Goal: Transaction & Acquisition: Book appointment/travel/reservation

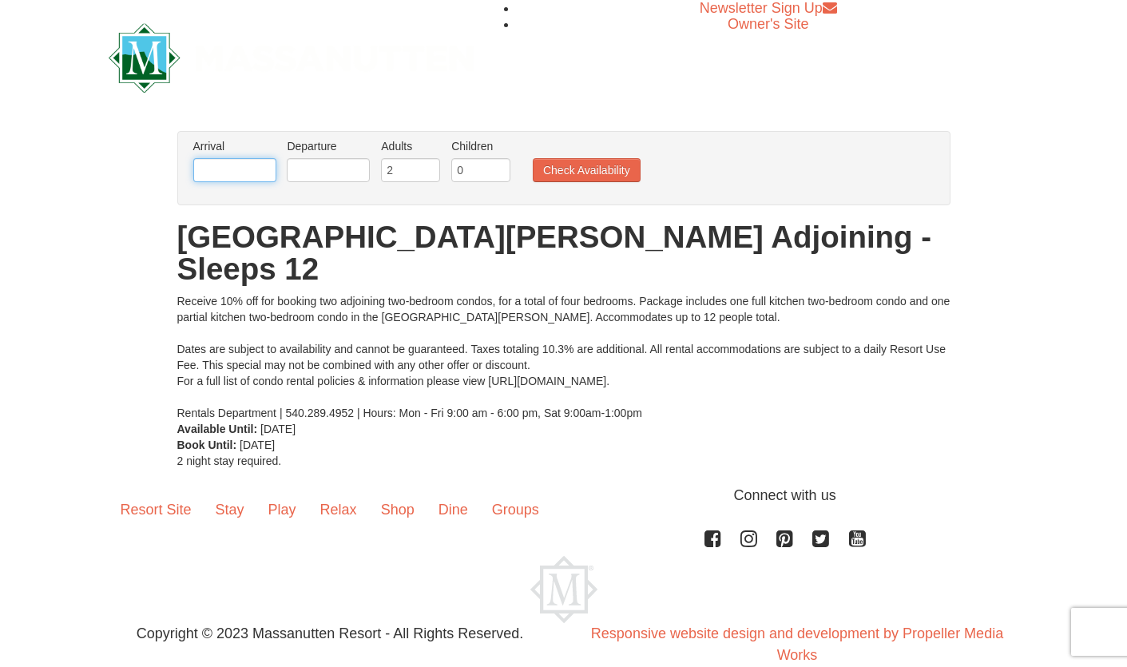
click at [232, 171] on input "text" at bounding box center [234, 170] width 83 height 24
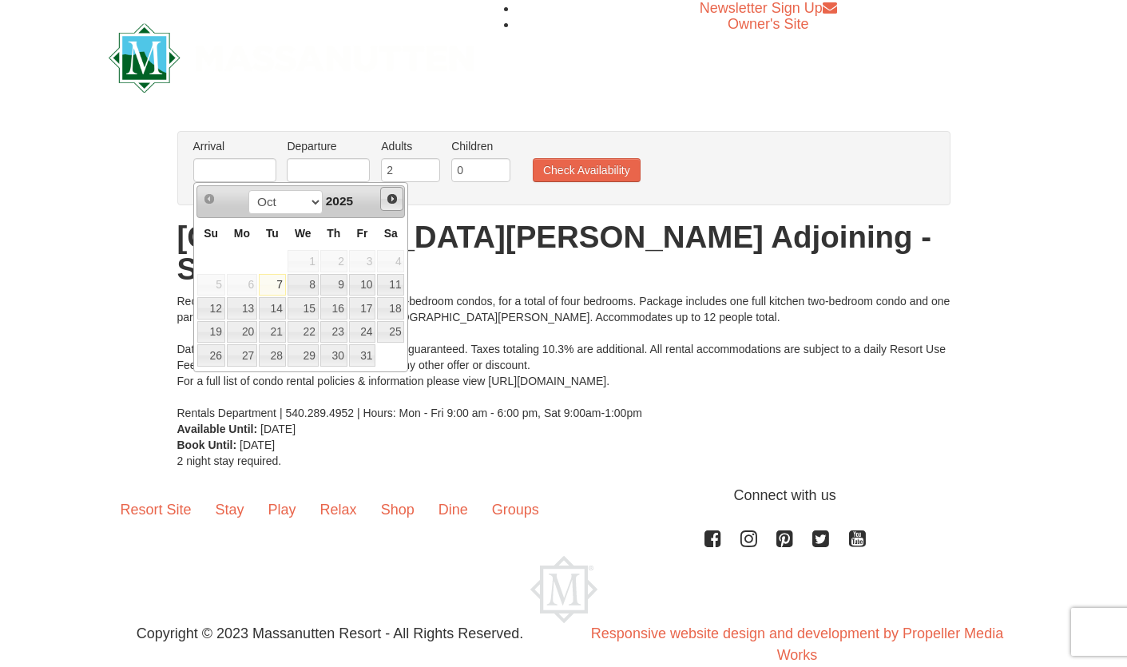
click at [395, 196] on span "Next" at bounding box center [392, 198] width 13 height 13
click at [341, 284] on link "6" at bounding box center [333, 285] width 27 height 22
type input "[DATE]"
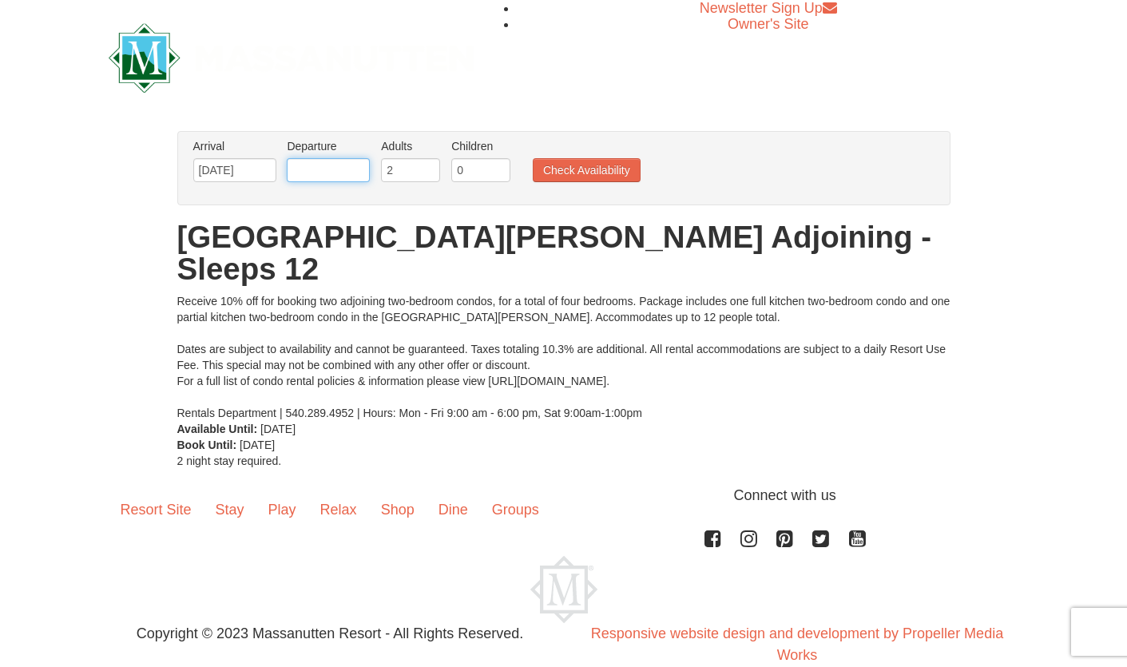
click at [345, 166] on input "text" at bounding box center [328, 170] width 83 height 24
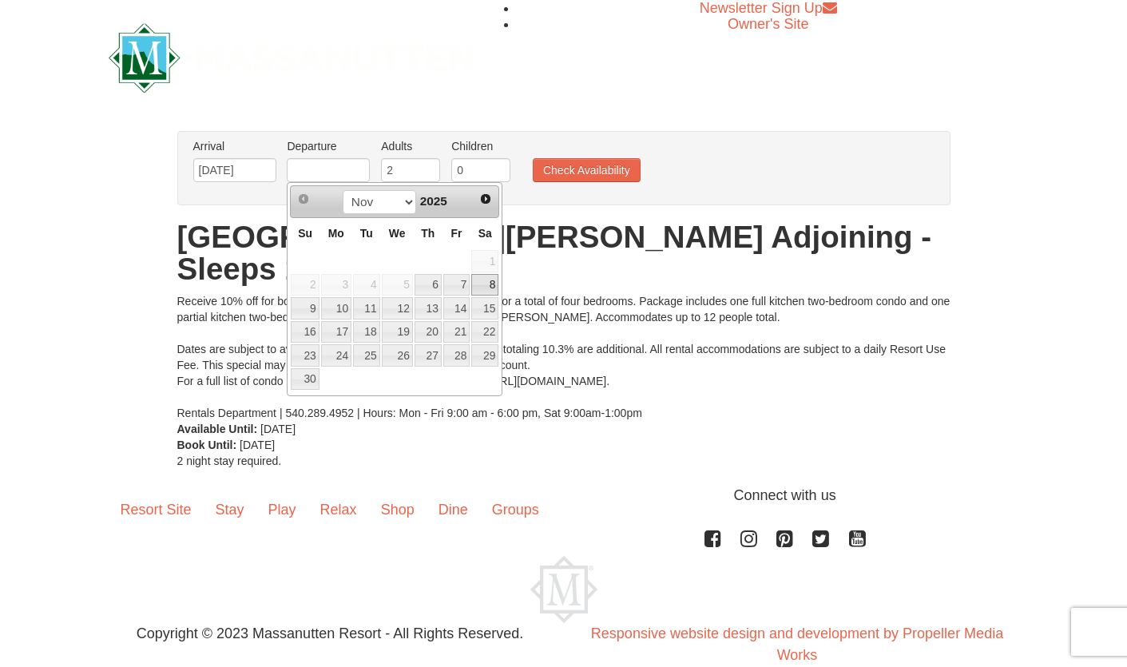
click at [496, 284] on link "8" at bounding box center [484, 285] width 27 height 22
type input "[DATE]"
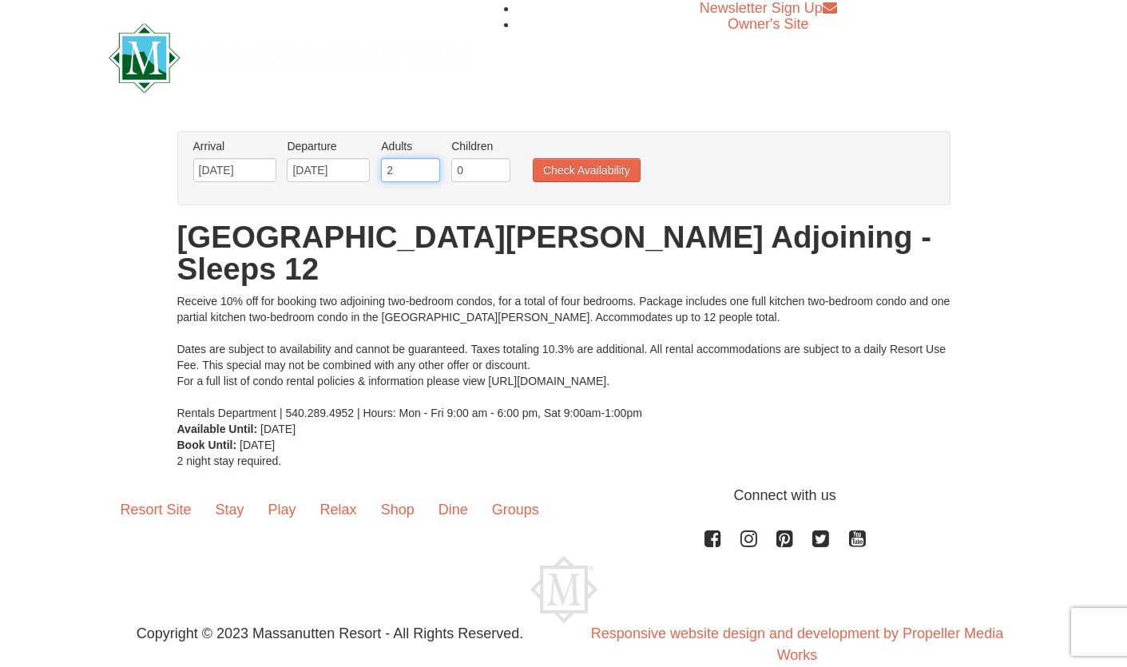
click at [408, 166] on input "2" at bounding box center [410, 170] width 59 height 24
click at [433, 166] on input "3" at bounding box center [410, 170] width 59 height 24
type input "4"
click at [433, 166] on input "4" at bounding box center [410, 170] width 59 height 24
click at [475, 173] on input "0" at bounding box center [480, 170] width 59 height 24
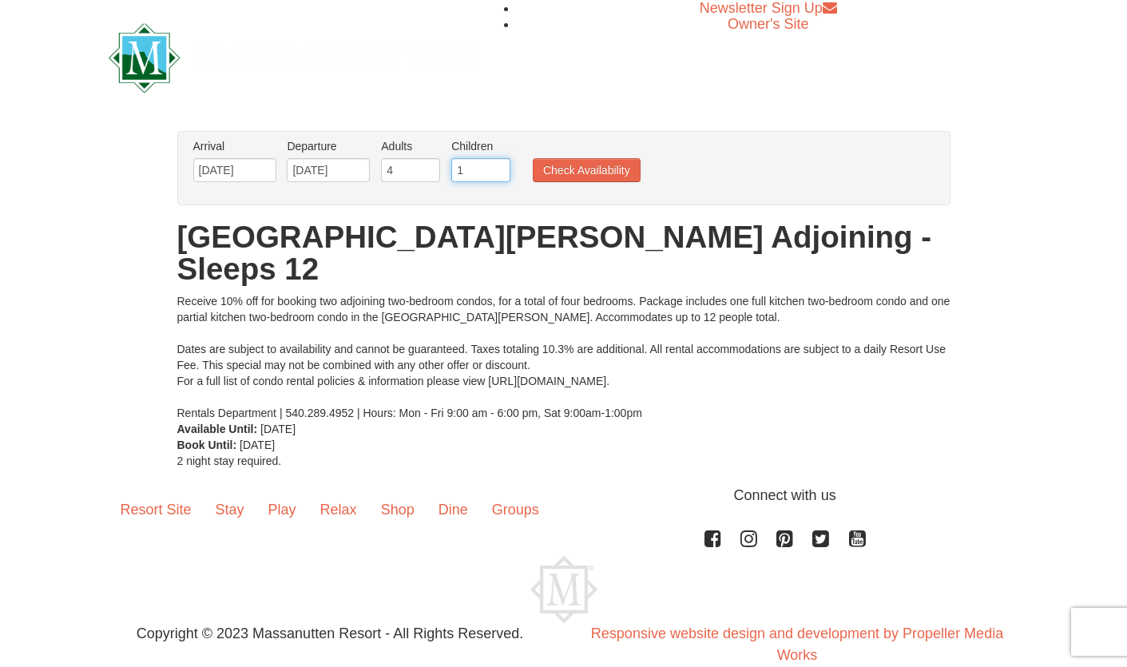
click at [498, 167] on input "1" at bounding box center [480, 170] width 59 height 24
type input "2"
click at [498, 167] on input "2" at bounding box center [480, 170] width 59 height 24
click at [580, 170] on button "Check Availability" at bounding box center [587, 170] width 108 height 24
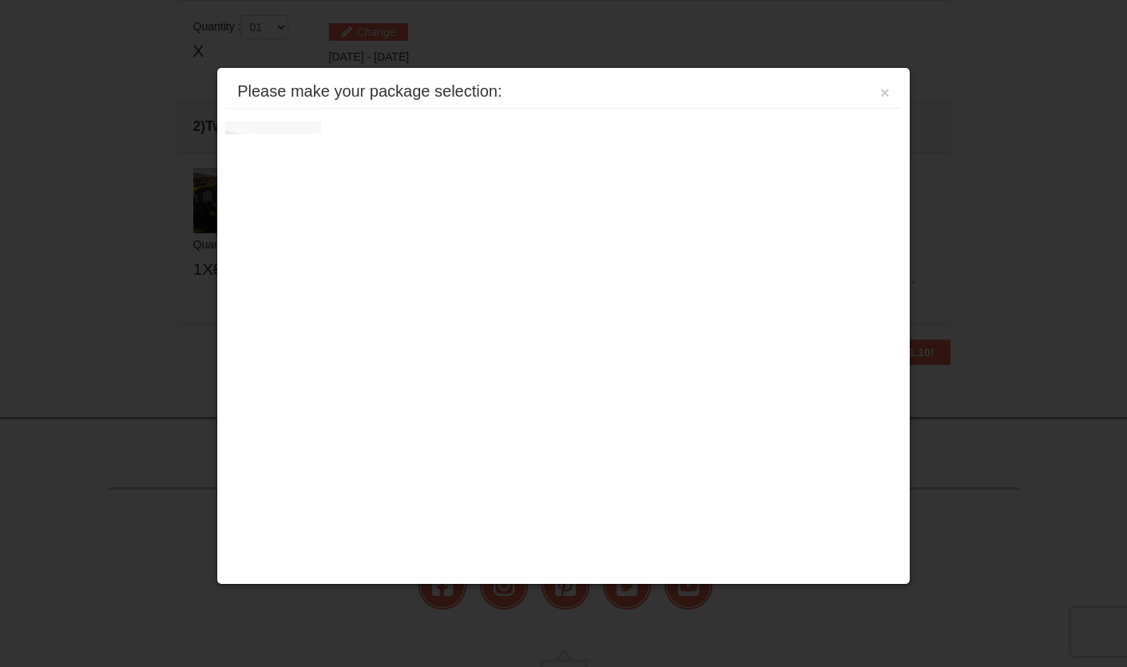
scroll to position [488, 0]
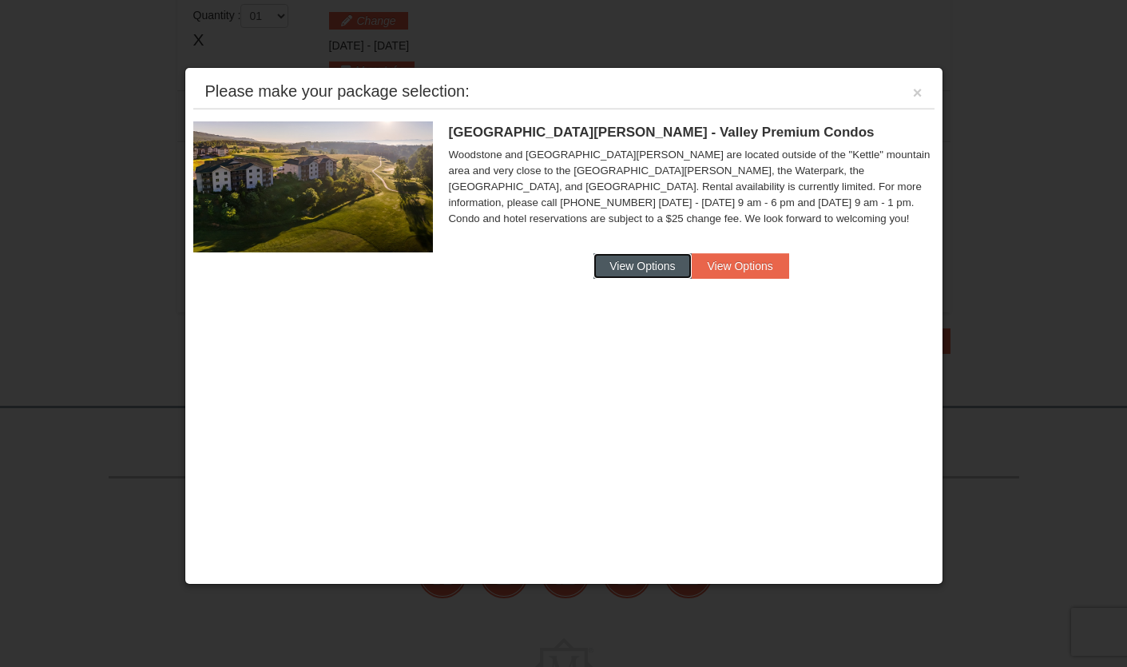
click at [657, 267] on button "View Options" at bounding box center [641, 266] width 97 height 26
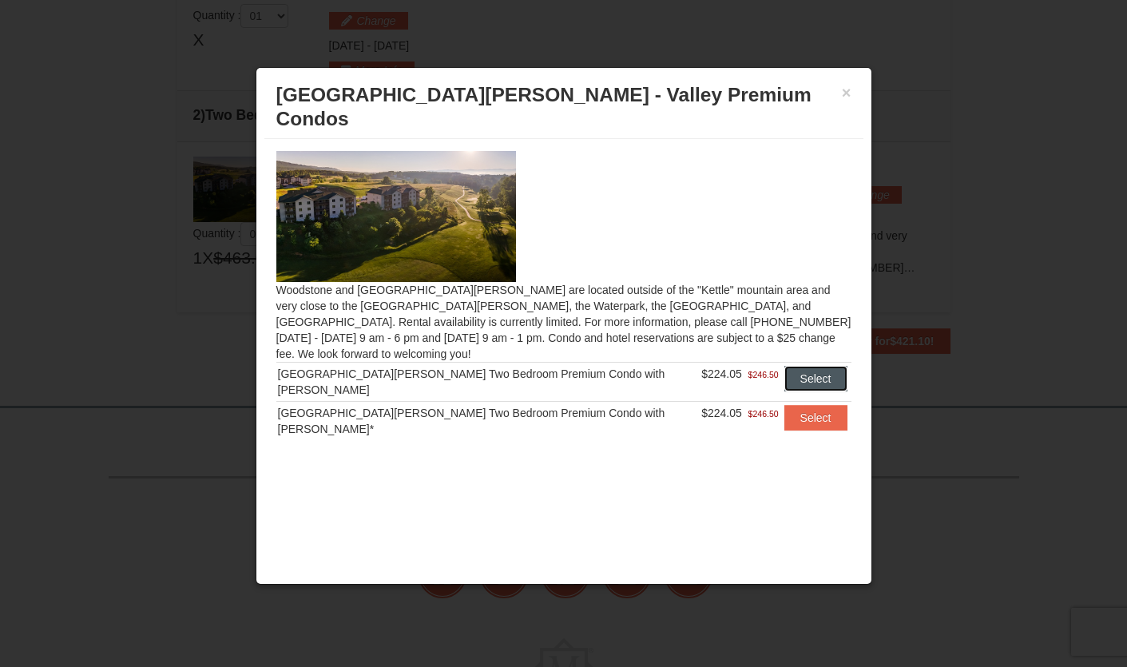
click at [804, 366] on button "Select" at bounding box center [815, 379] width 63 height 26
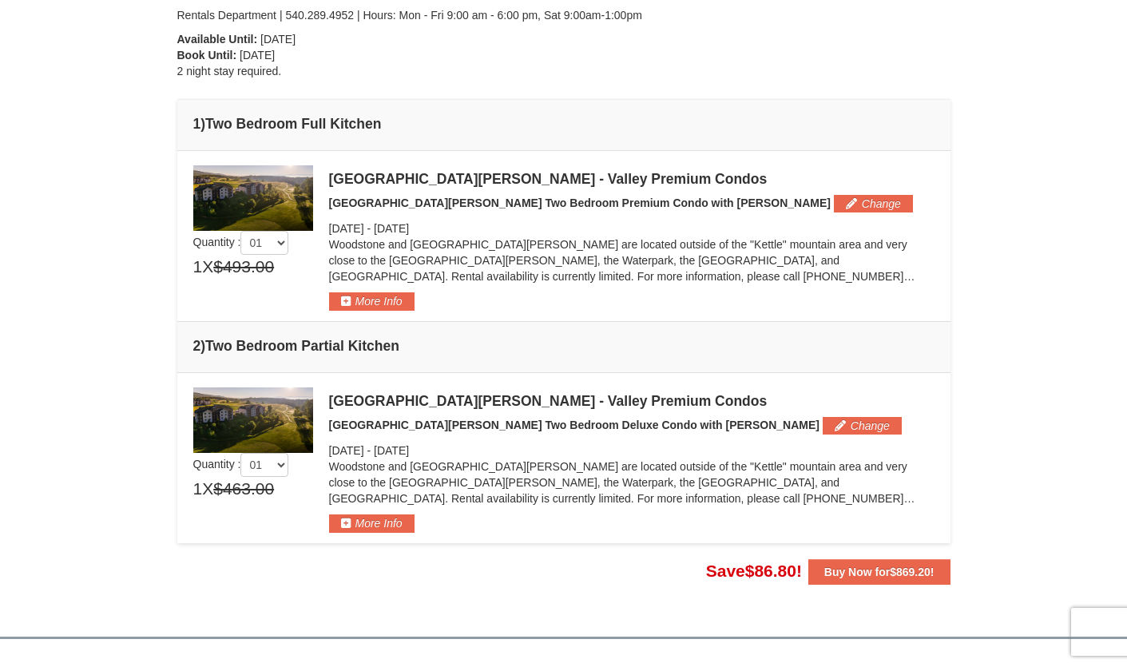
scroll to position [335, 0]
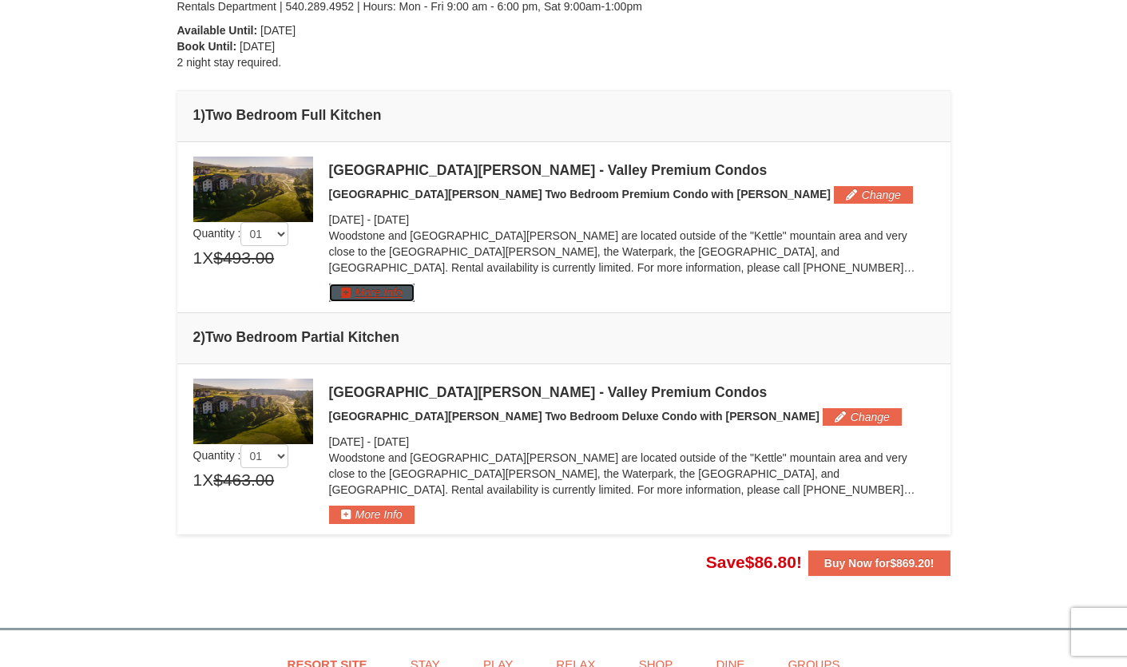
click at [403, 295] on button "More Info" at bounding box center [371, 293] width 85 height 18
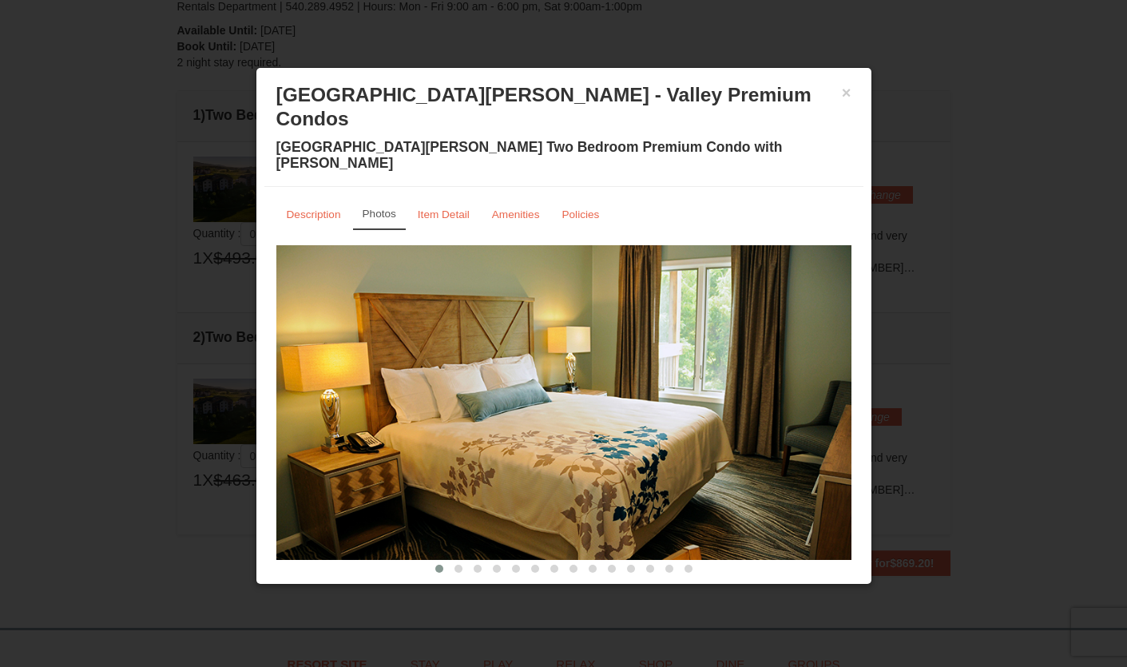
scroll to position [2, 0]
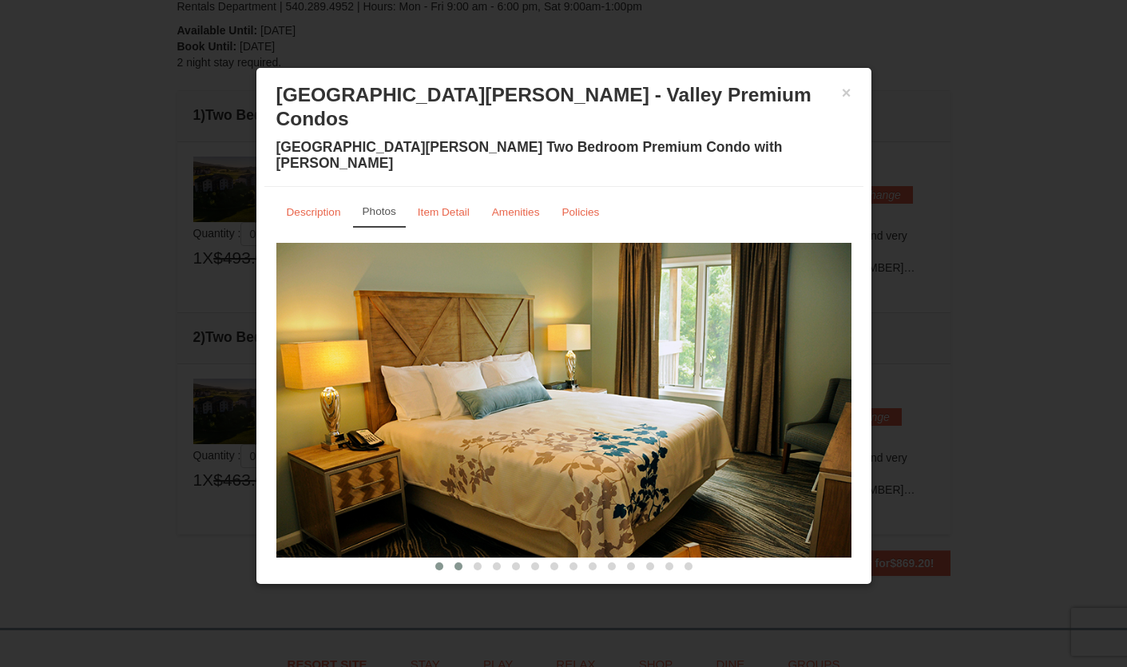
click at [460, 562] on span at bounding box center [458, 566] width 8 height 8
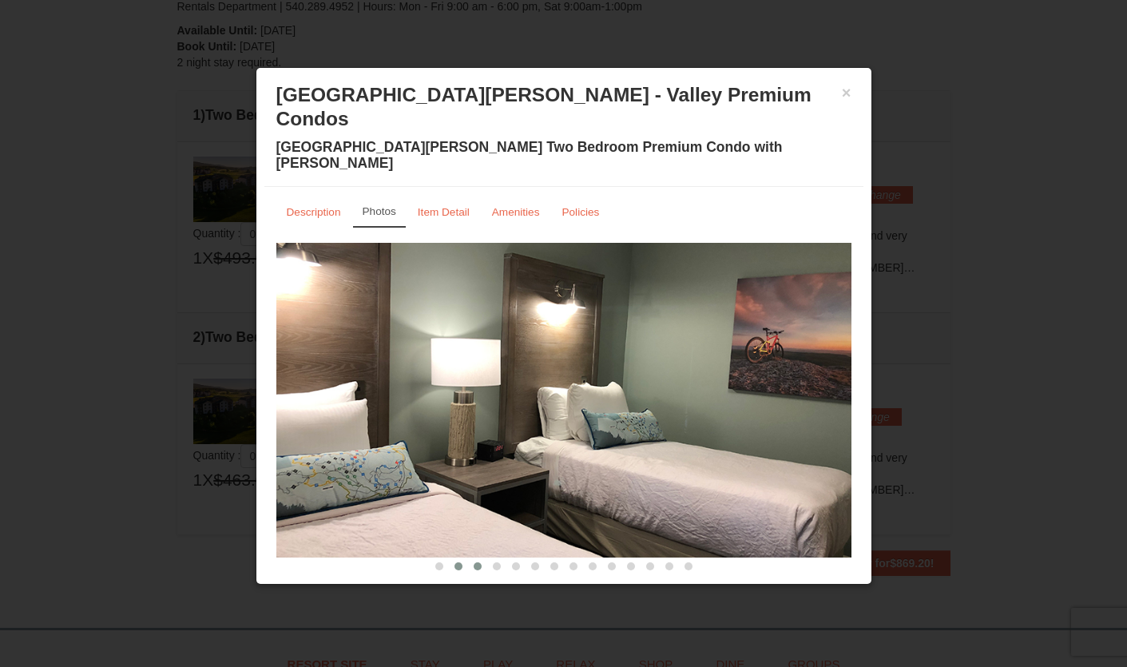
click at [478, 562] on span at bounding box center [478, 566] width 8 height 8
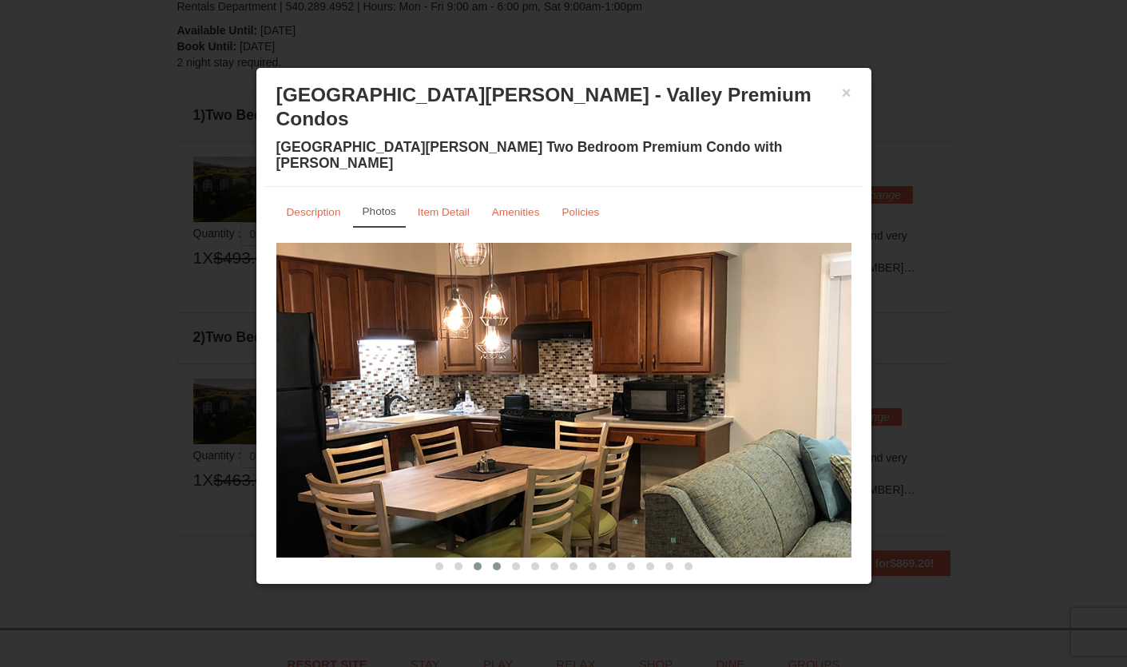
click at [499, 562] on span at bounding box center [497, 566] width 8 height 8
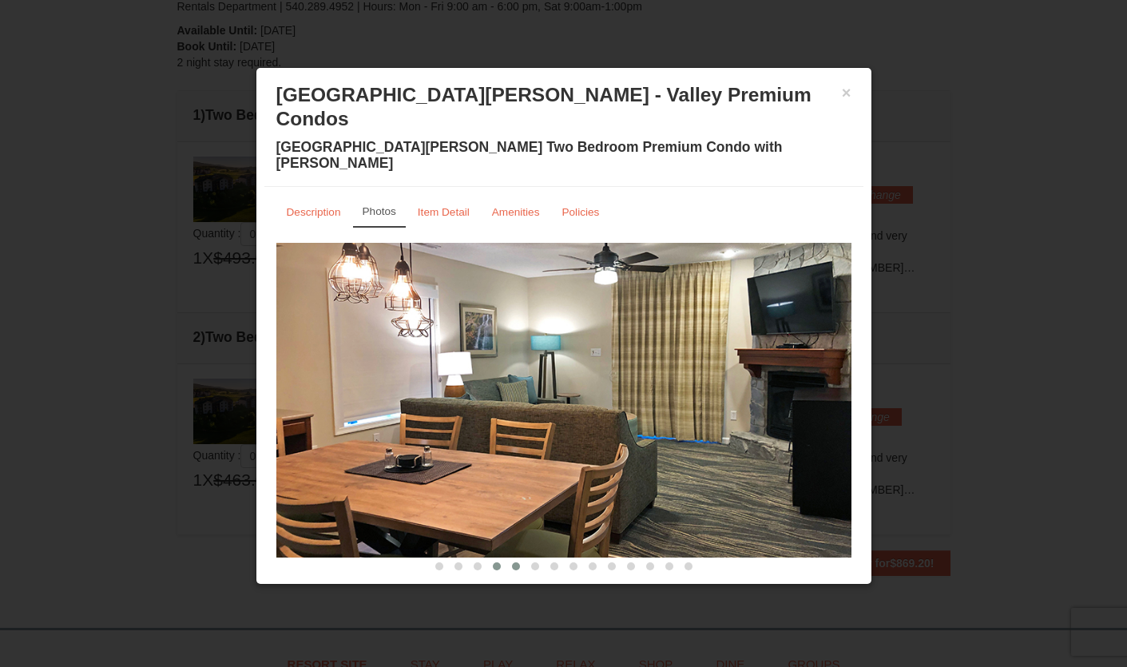
click at [514, 562] on span at bounding box center [516, 566] width 8 height 8
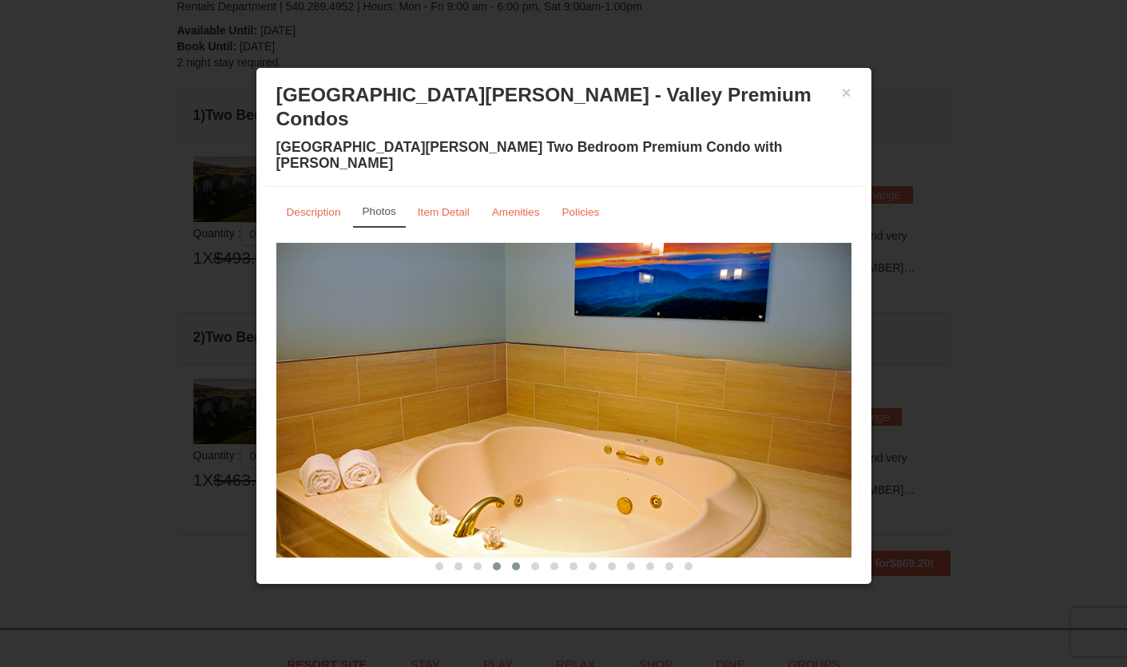
click at [497, 562] on span at bounding box center [497, 566] width 8 height 8
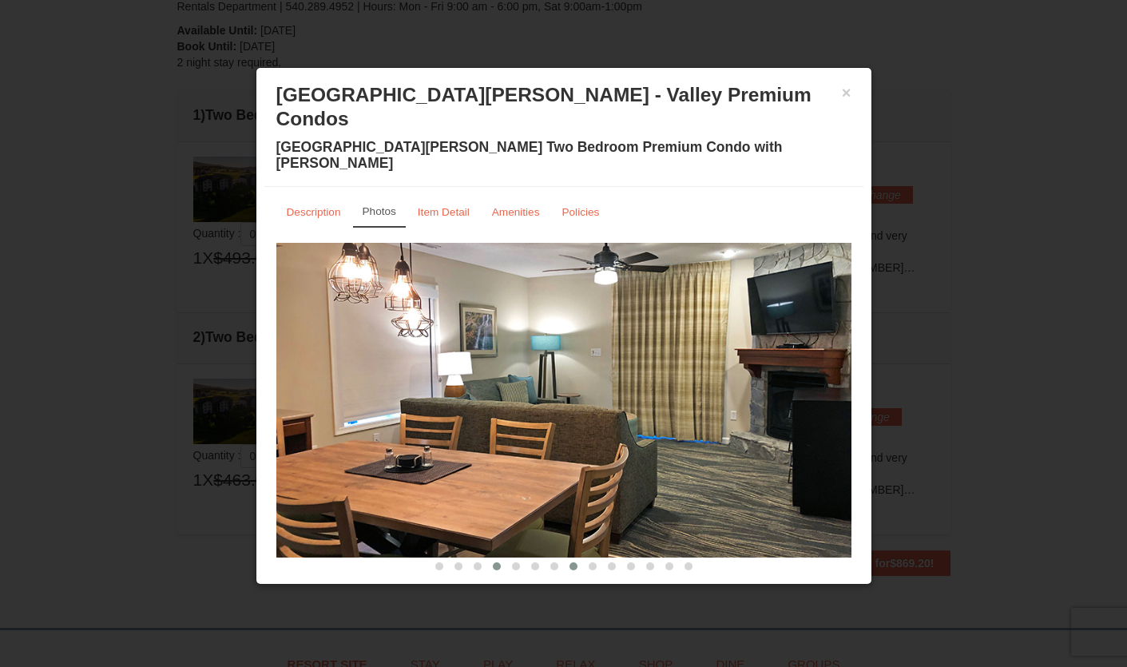
click at [568, 558] on button at bounding box center [573, 566] width 19 height 16
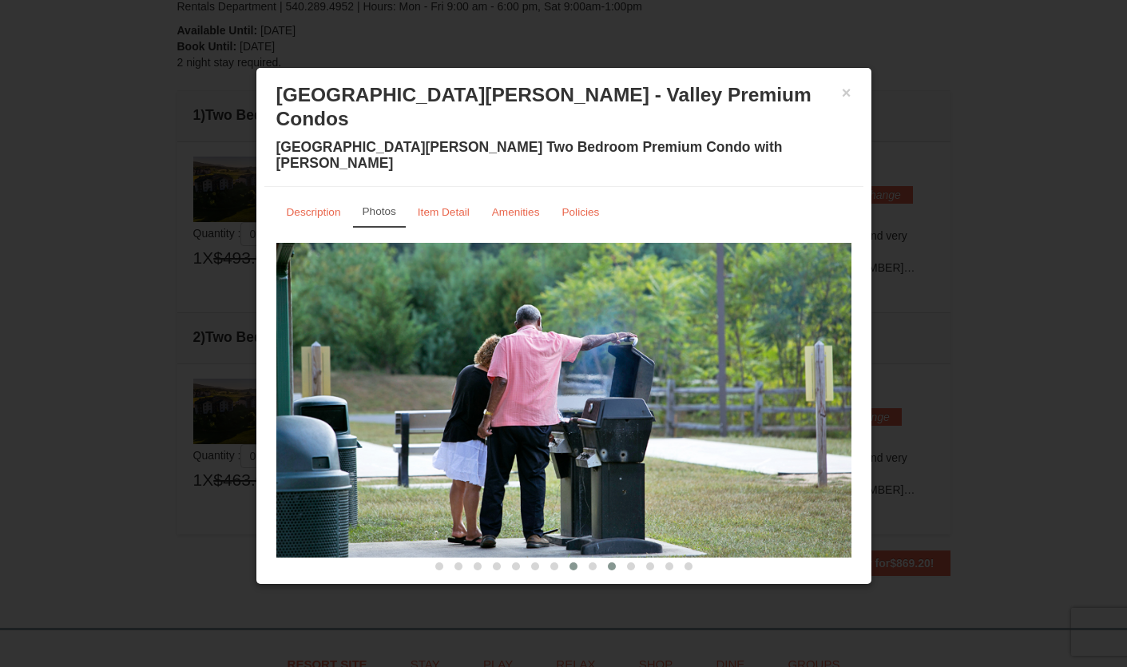
click at [612, 562] on span at bounding box center [612, 566] width 8 height 8
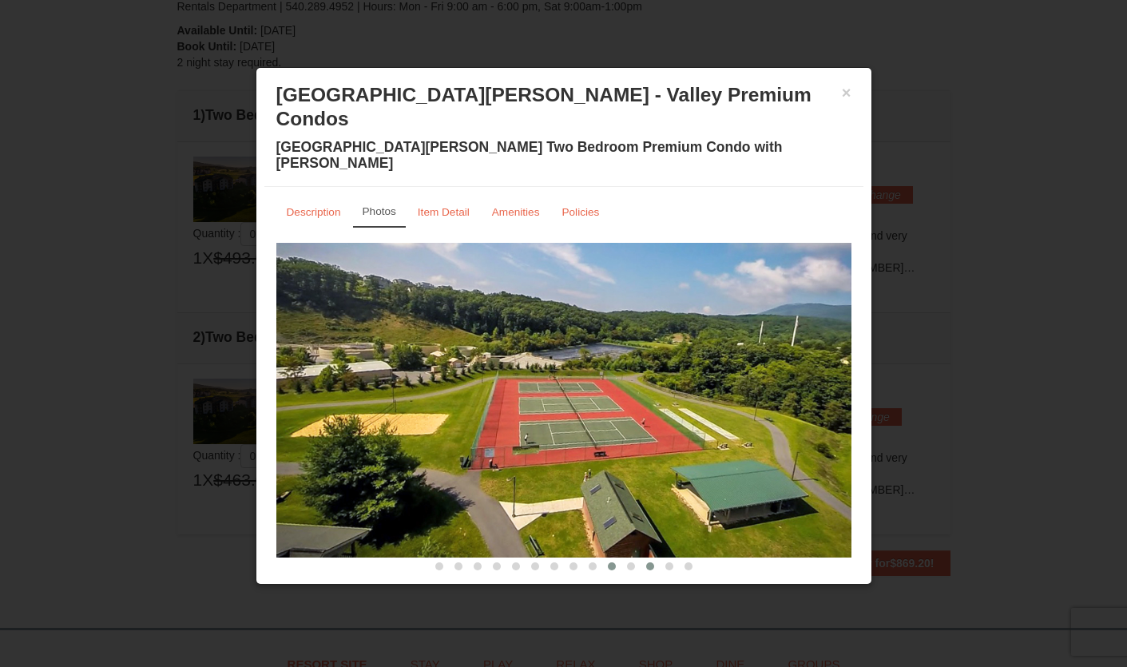
click at [643, 558] on button at bounding box center [650, 566] width 19 height 16
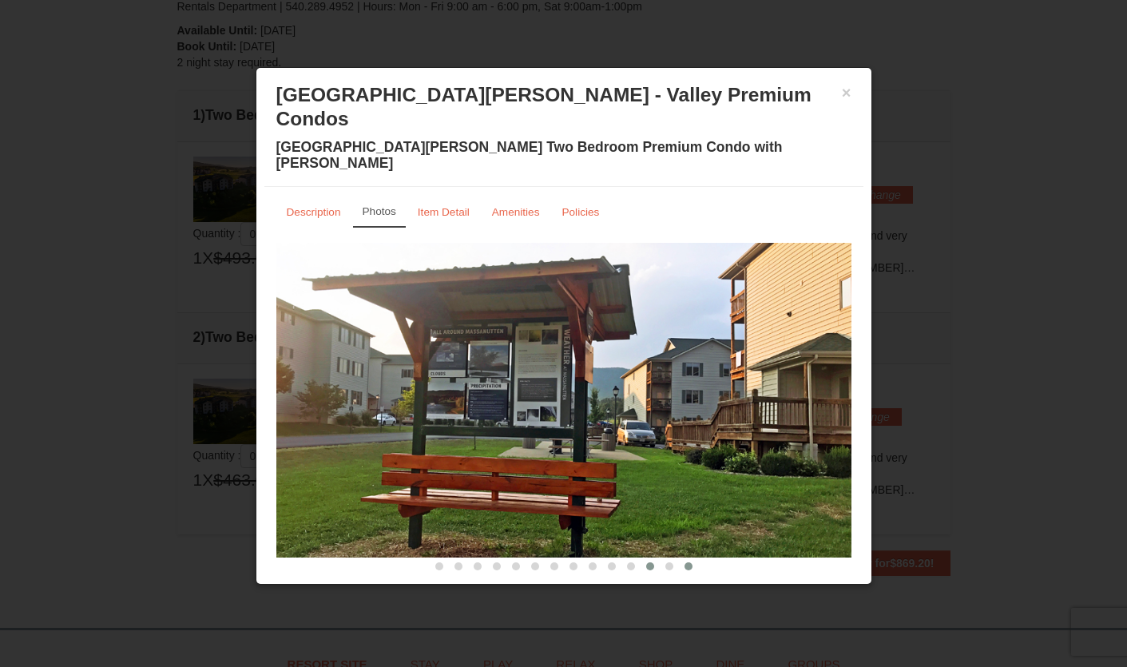
click at [679, 558] on button at bounding box center [688, 566] width 19 height 16
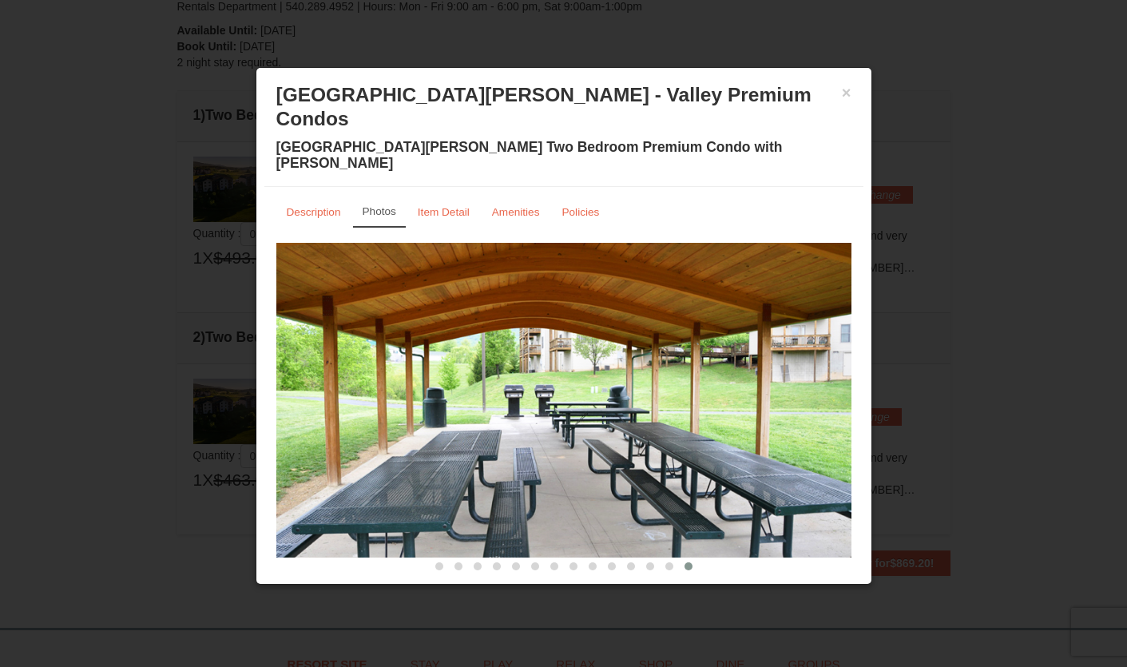
click at [687, 562] on span at bounding box center [688, 566] width 8 height 8
click at [665, 562] on span at bounding box center [669, 566] width 8 height 8
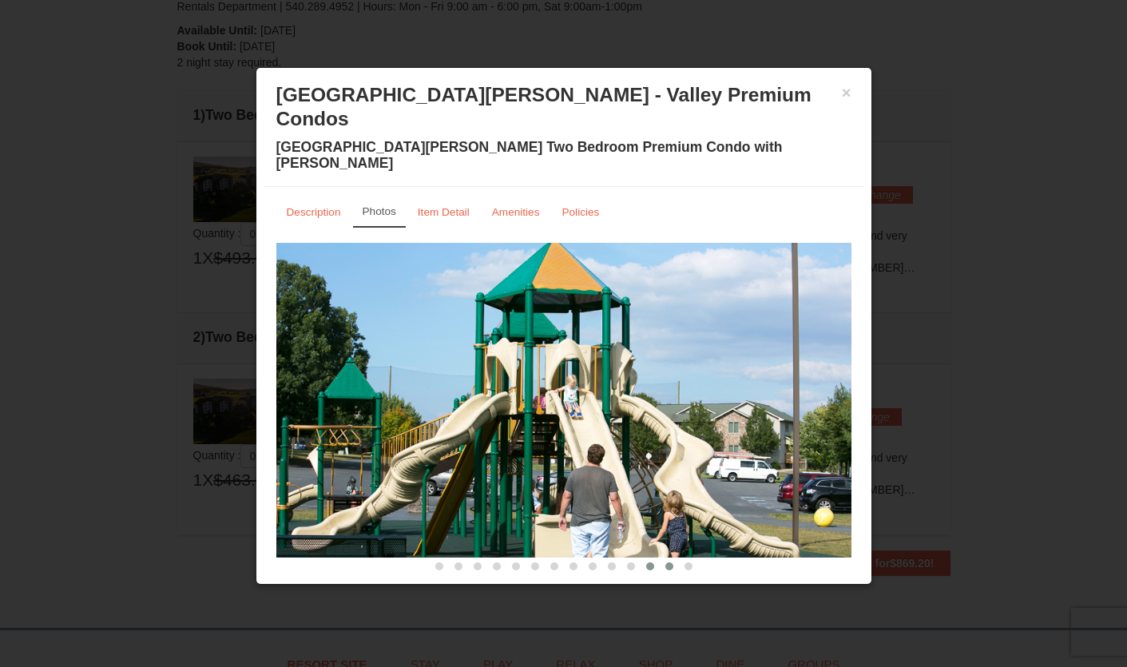
click at [652, 562] on span at bounding box center [650, 566] width 8 height 8
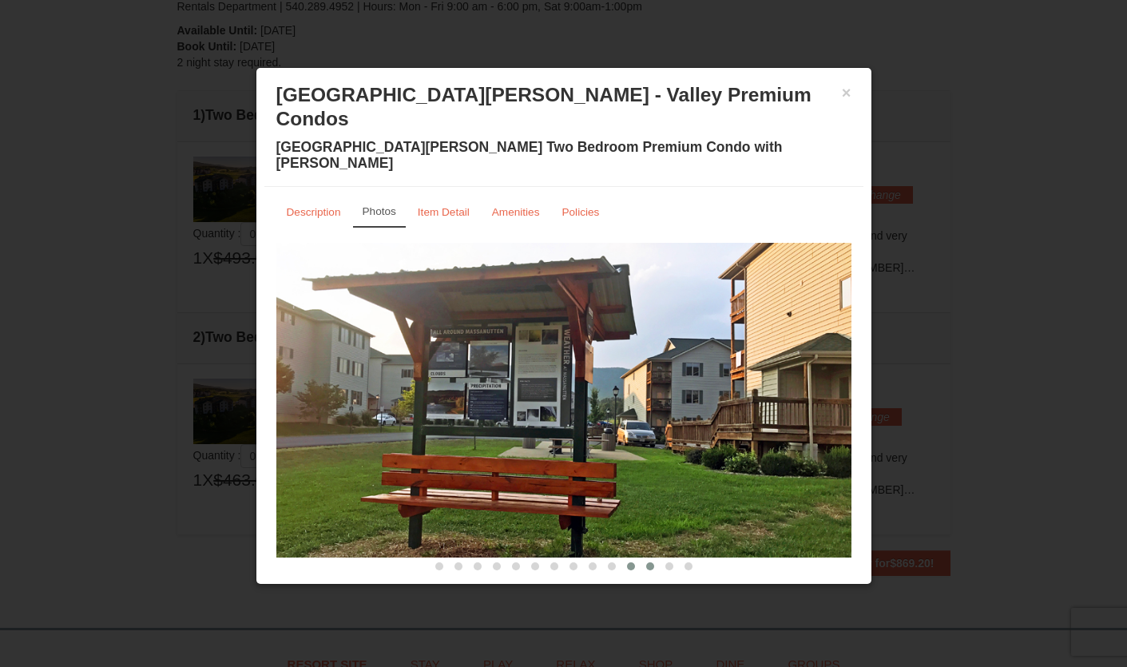
click at [635, 558] on button at bounding box center [630, 566] width 19 height 16
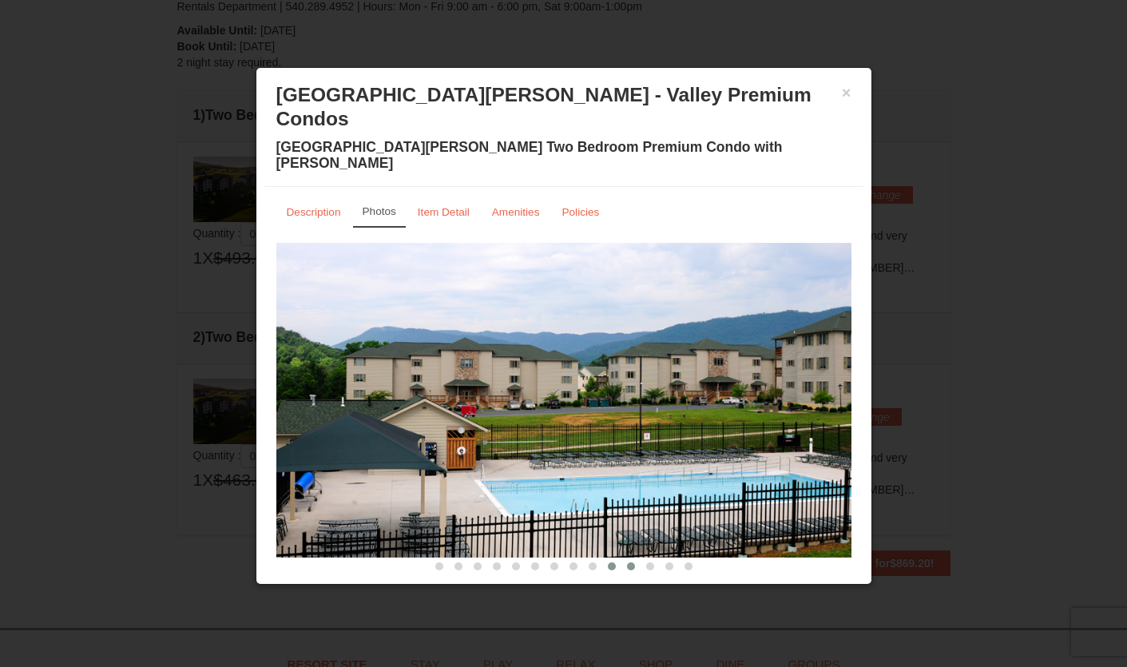
click at [615, 558] on button at bounding box center [611, 566] width 19 height 16
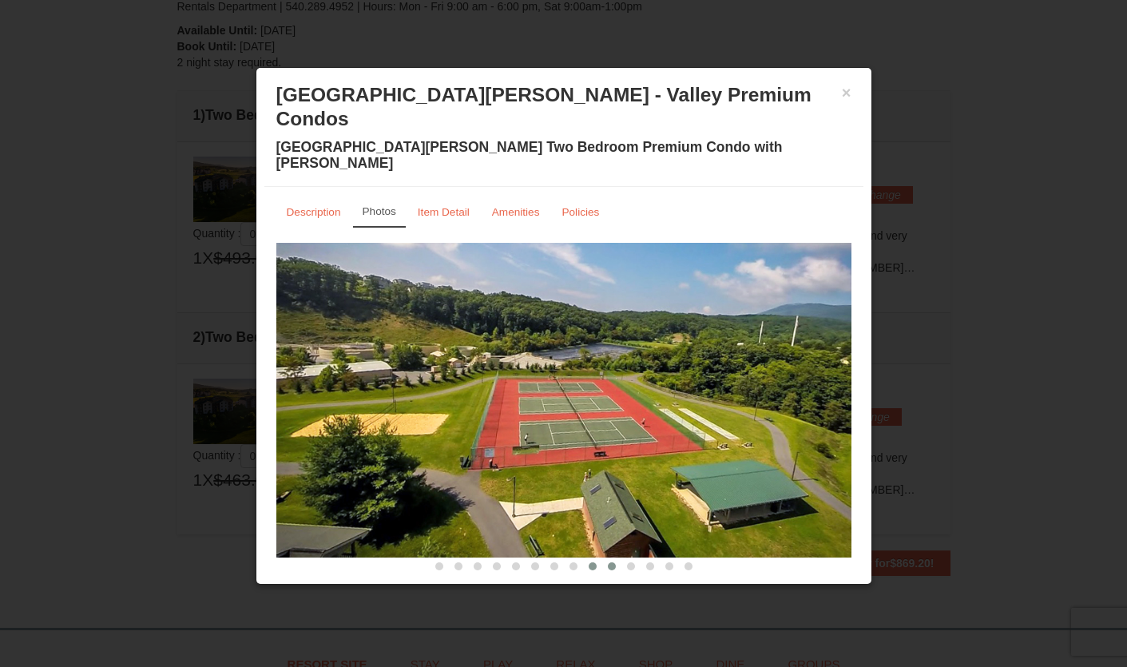
click at [585, 558] on button at bounding box center [592, 566] width 19 height 16
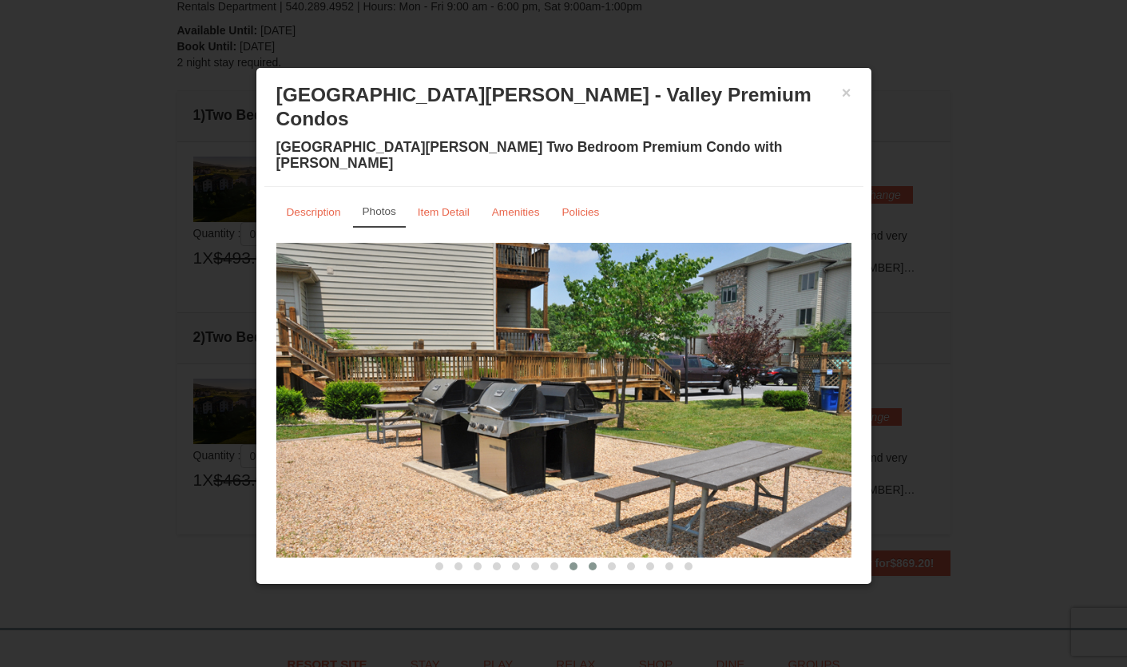
click at [576, 562] on span at bounding box center [573, 566] width 8 height 8
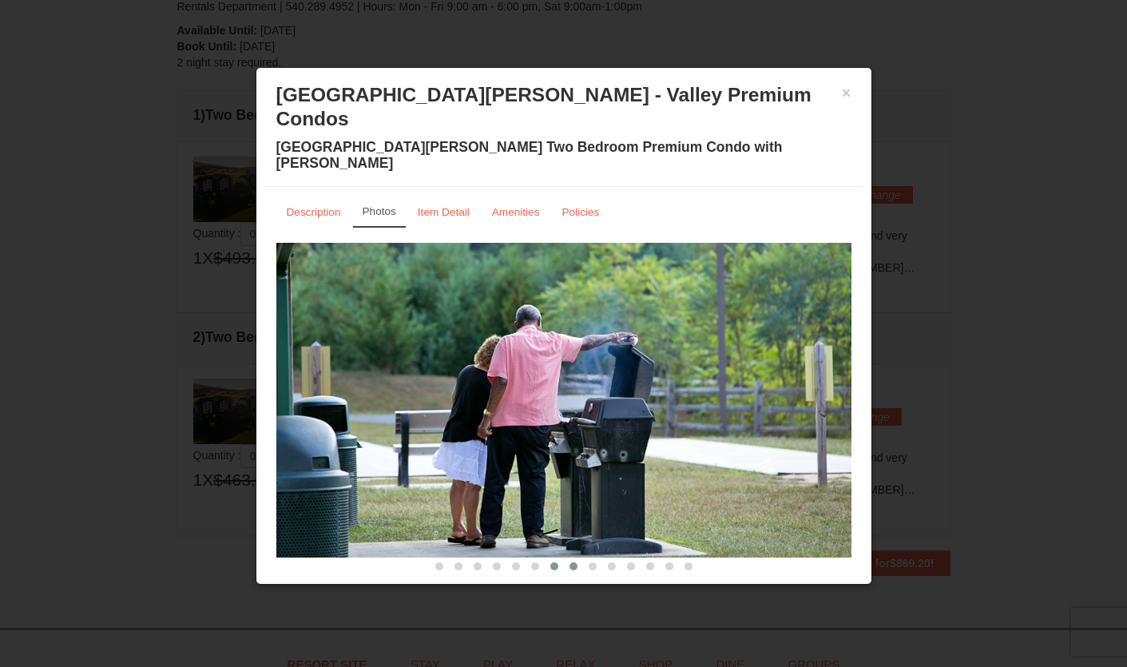
click at [555, 562] on span at bounding box center [554, 566] width 8 height 8
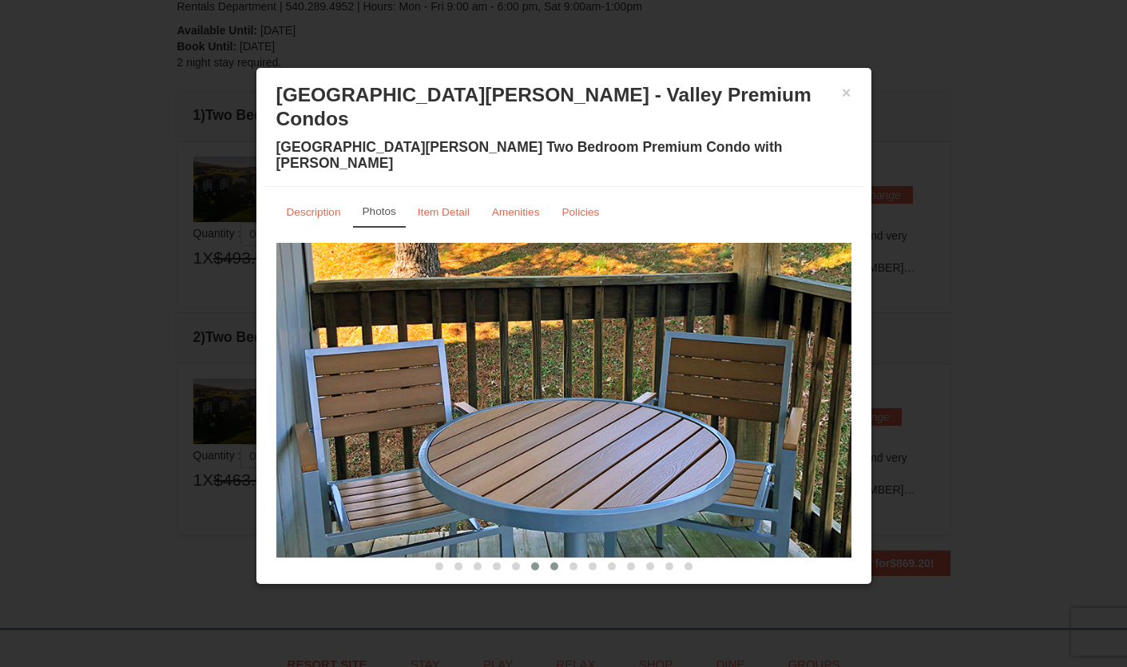
click at [531, 562] on span at bounding box center [535, 566] width 8 height 8
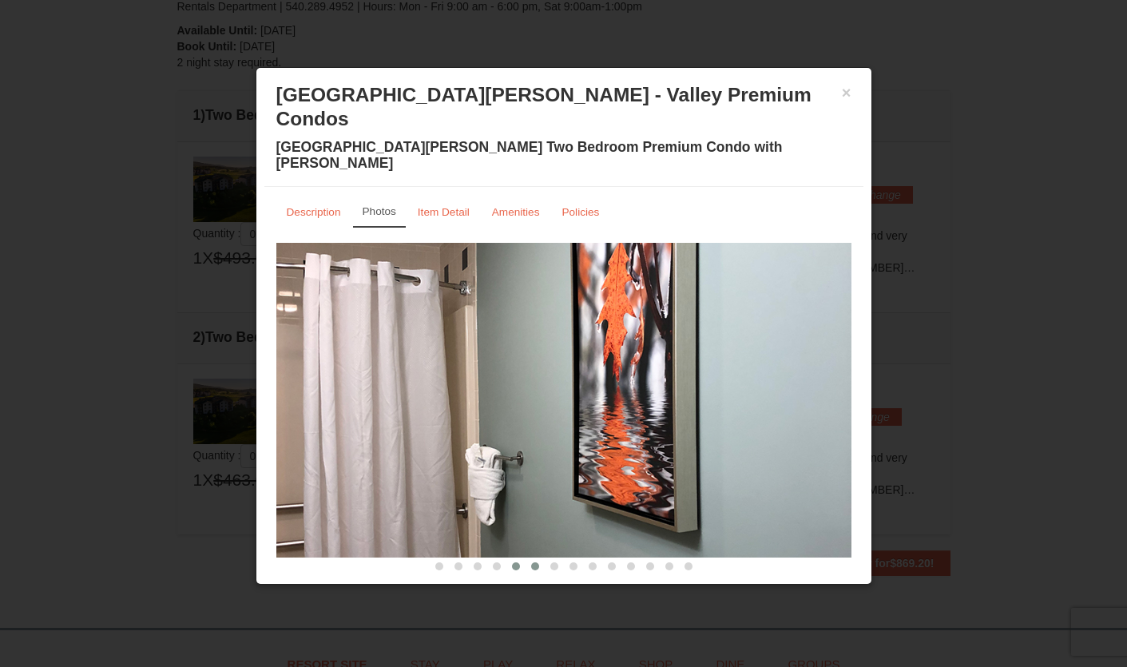
click at [512, 562] on span at bounding box center [516, 566] width 8 height 8
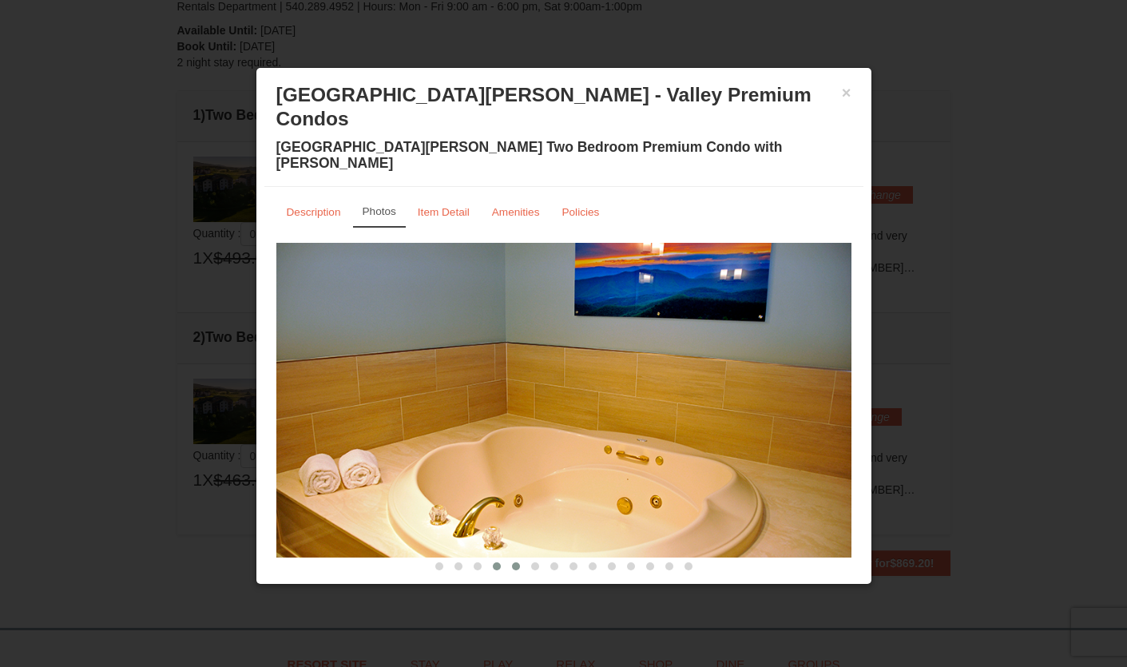
click at [494, 562] on span at bounding box center [497, 566] width 8 height 8
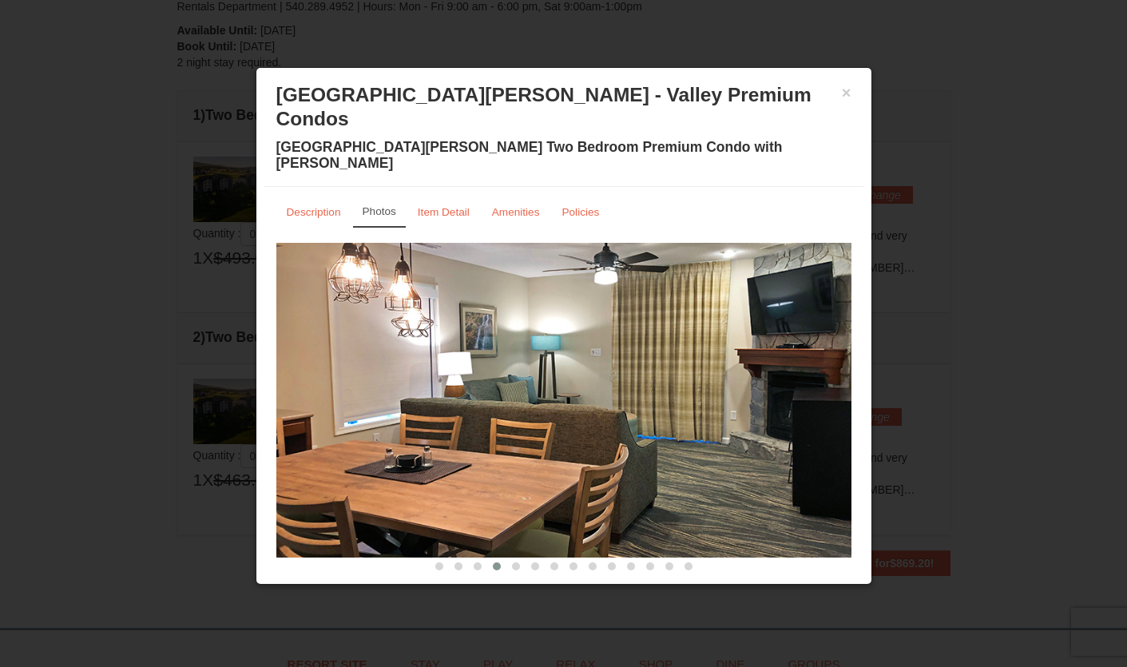
click at [976, 195] on div at bounding box center [563, 333] width 1127 height 667
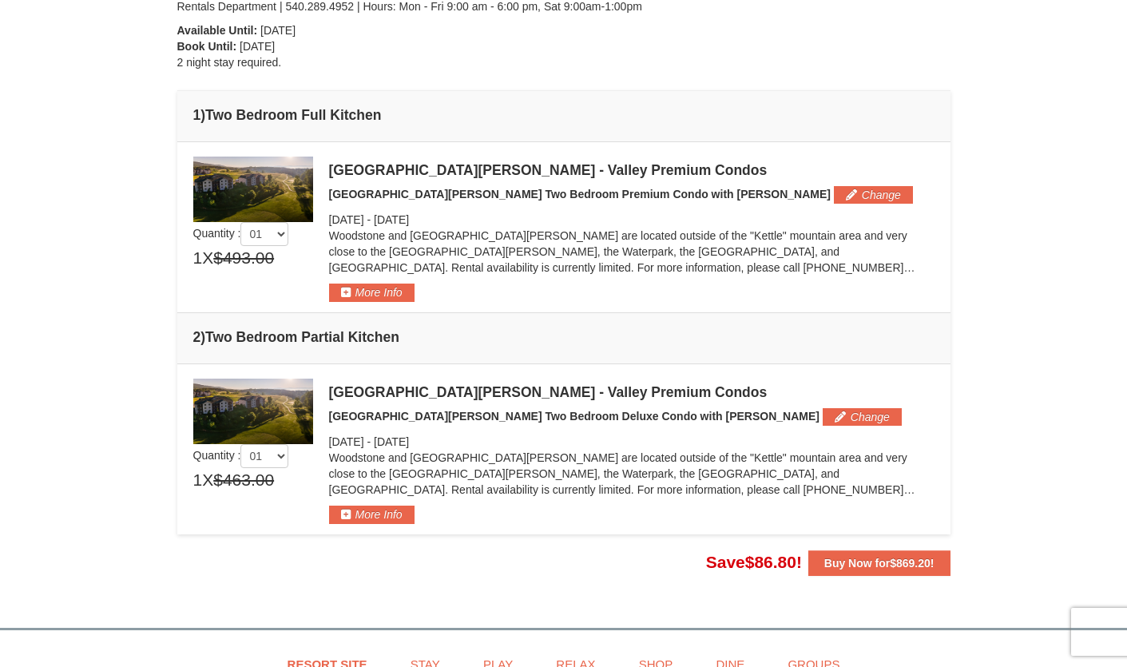
scroll to position [0, 0]
